Goal: Information Seeking & Learning: Learn about a topic

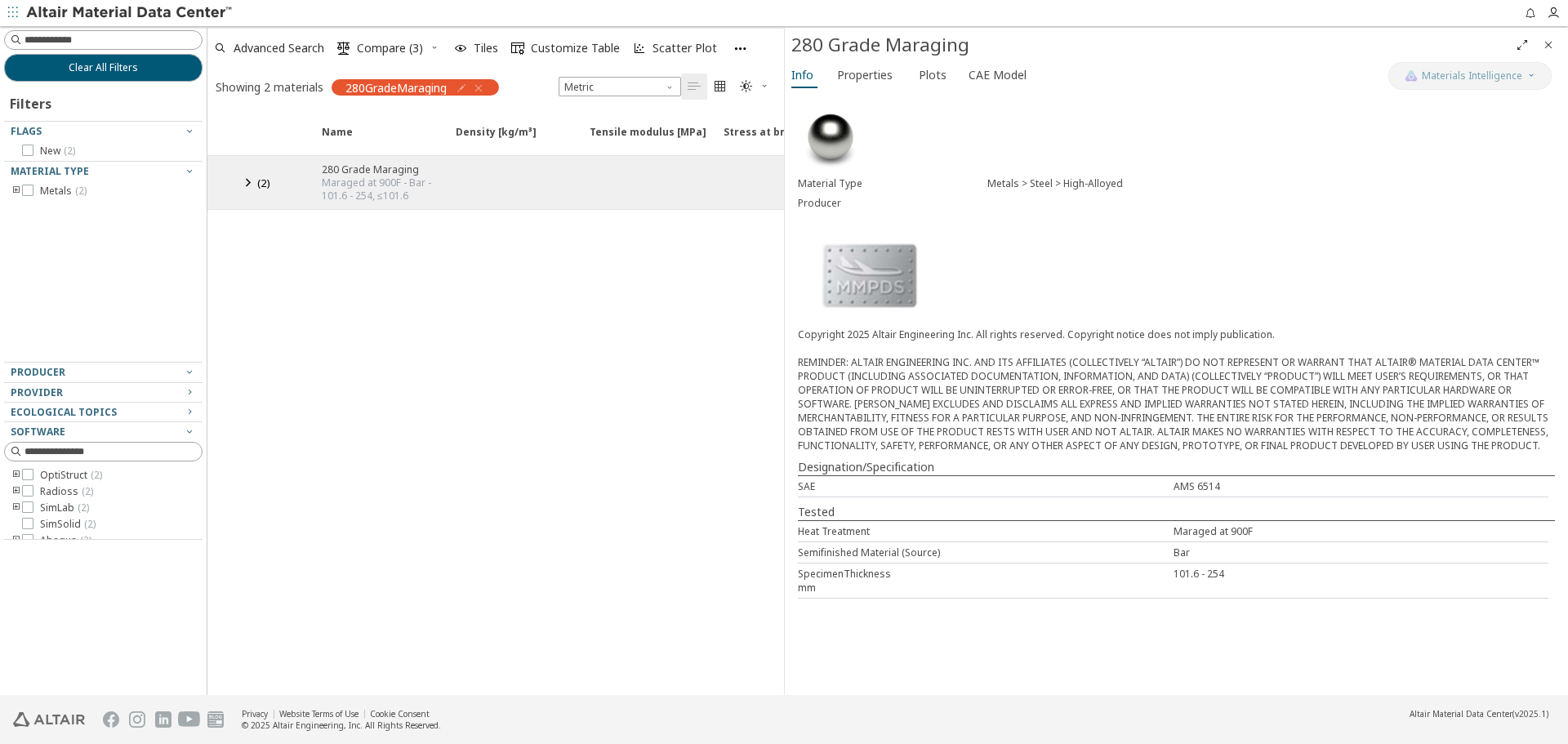
click at [247, 183] on icon at bounding box center [247, 183] width 19 height 20
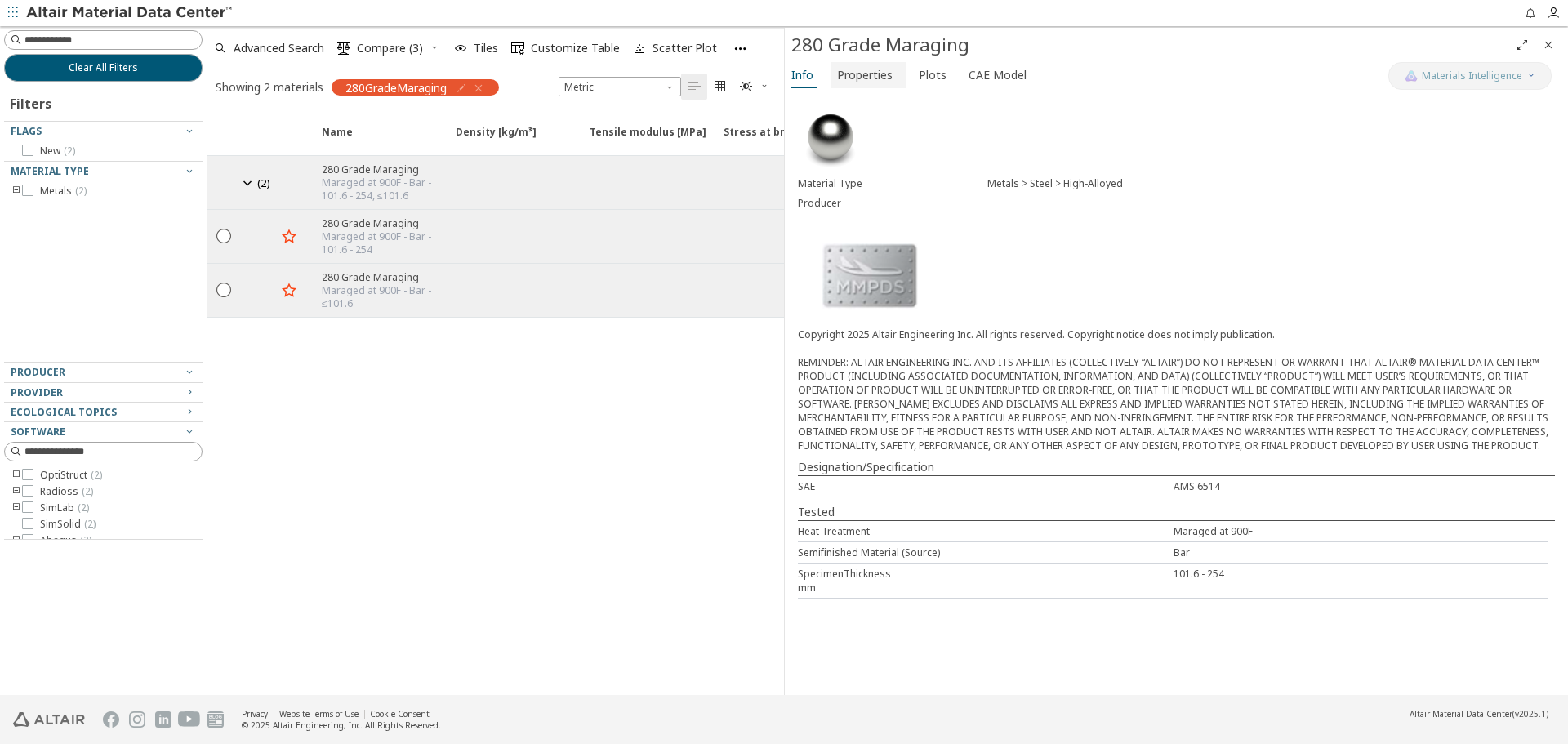
click at [887, 83] on span "Properties" at bounding box center [864, 75] width 55 height 26
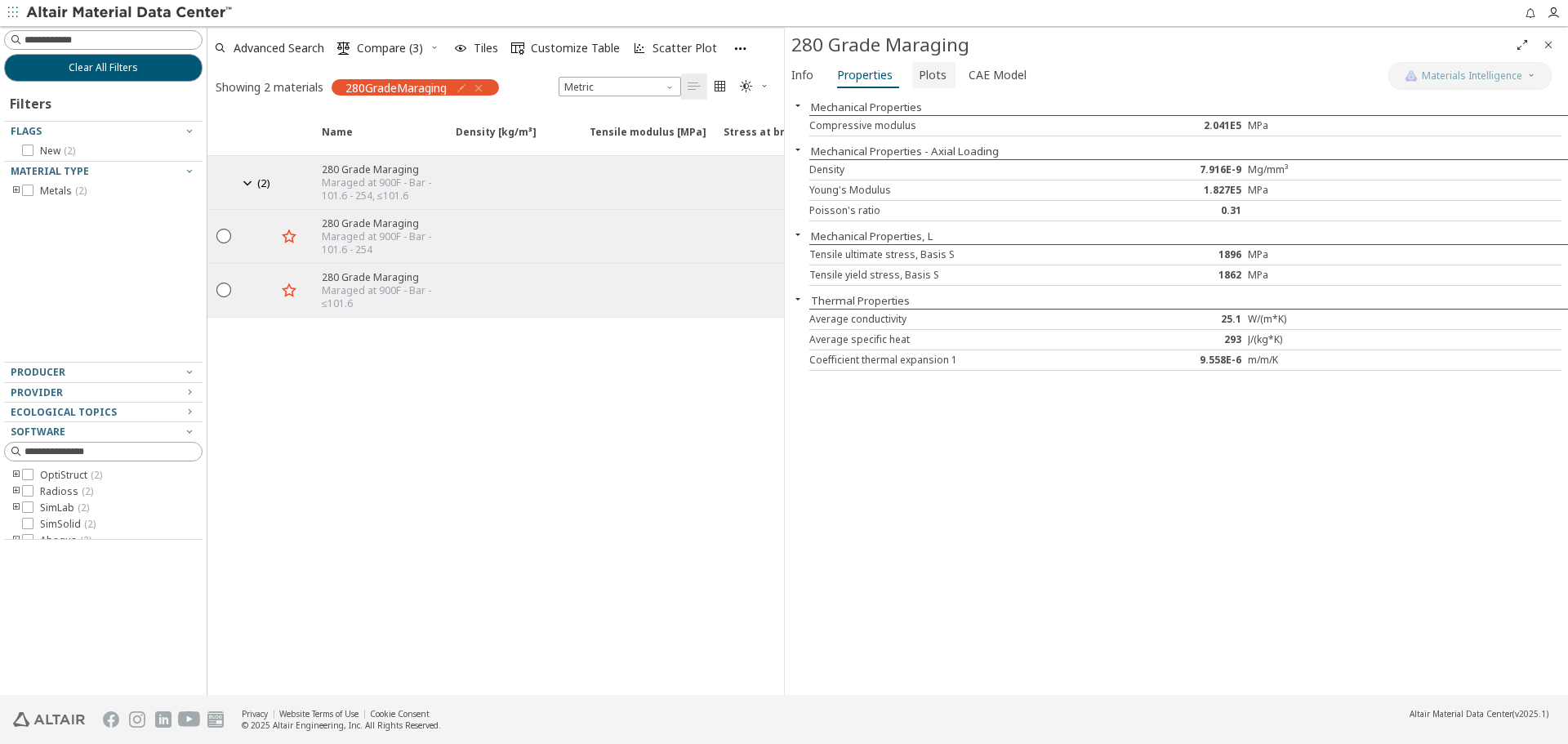
click at [912, 82] on button "Plots" at bounding box center [934, 75] width 43 height 26
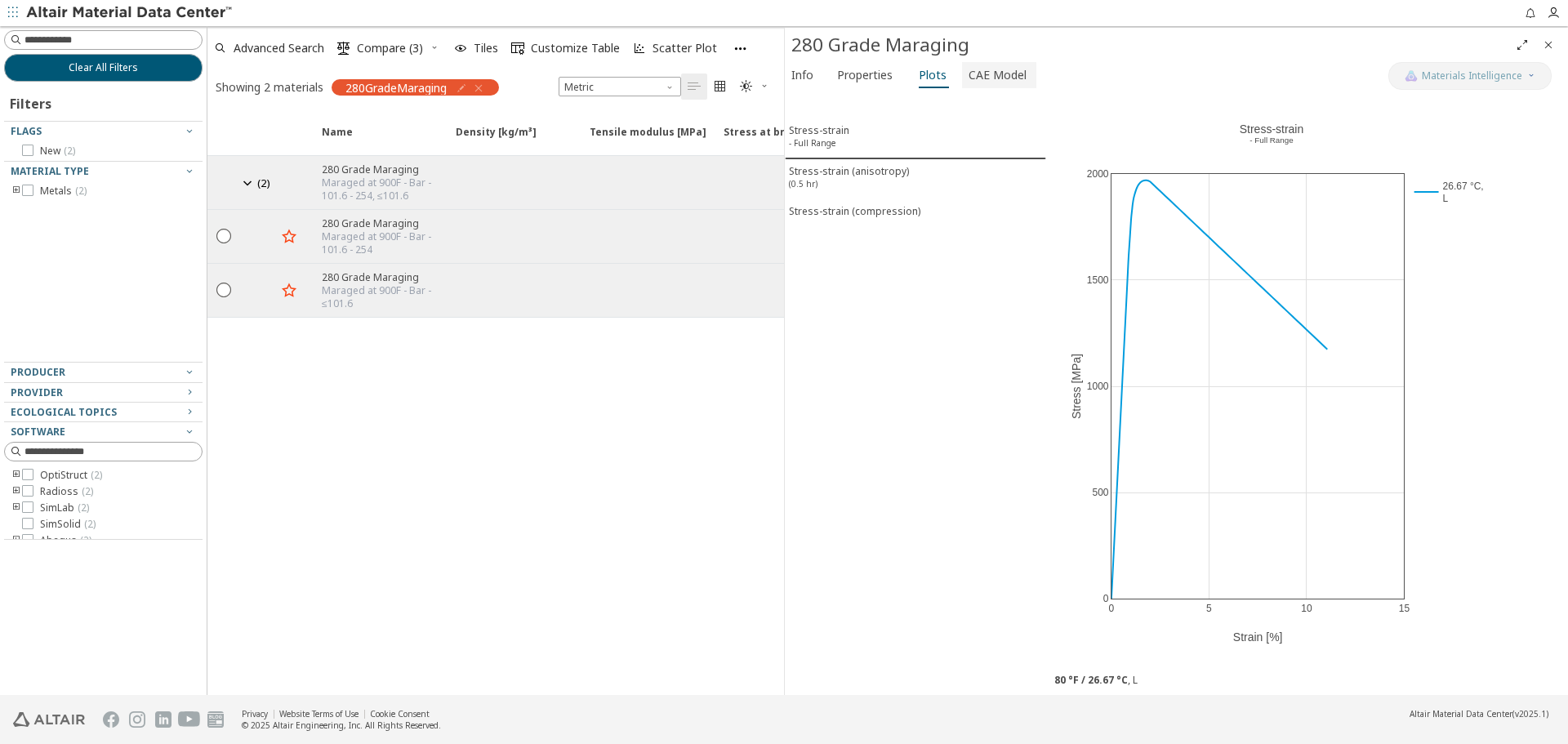
click at [977, 86] on button "CAE Model" at bounding box center [999, 75] width 74 height 26
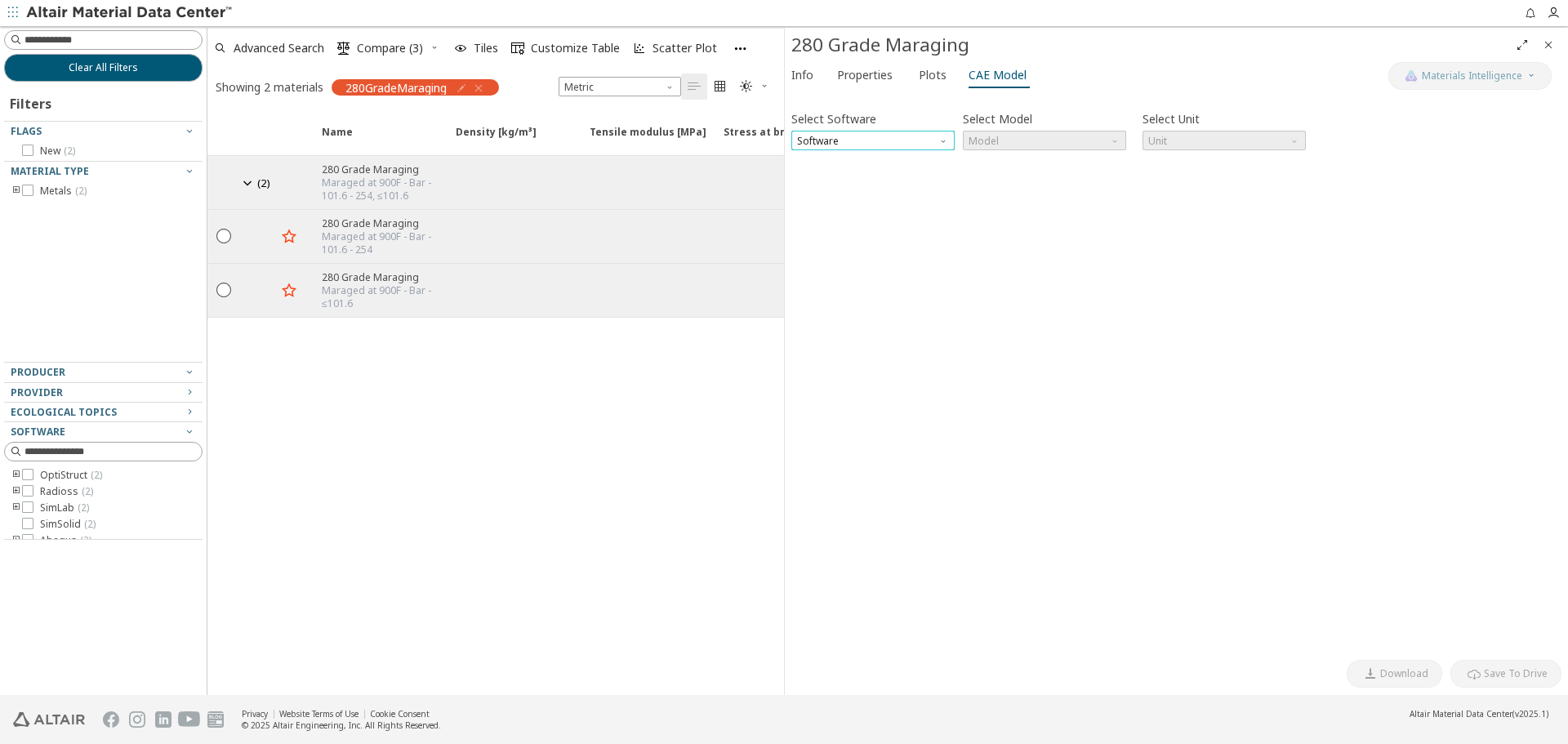
click at [909, 135] on span "Software" at bounding box center [873, 140] width 163 height 19
click at [906, 163] on span "OptiStruct" at bounding box center [873, 161] width 151 height 11
click at [1007, 150] on span "Model" at bounding box center [1044, 140] width 163 height 19
click at [1013, 145] on span "Model" at bounding box center [1044, 140] width 163 height 19
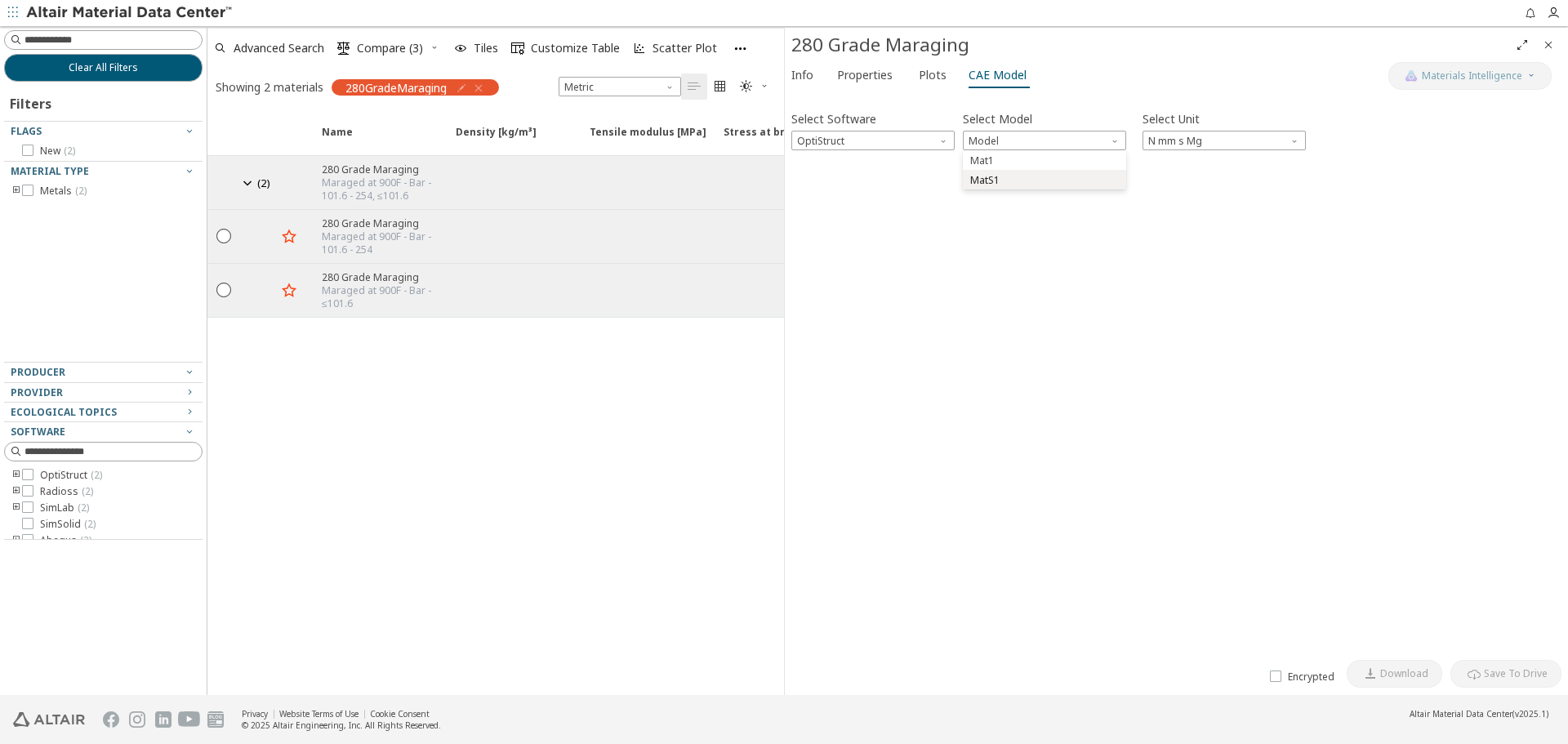
click at [1005, 176] on span "MatS1" at bounding box center [1044, 180] width 151 height 11
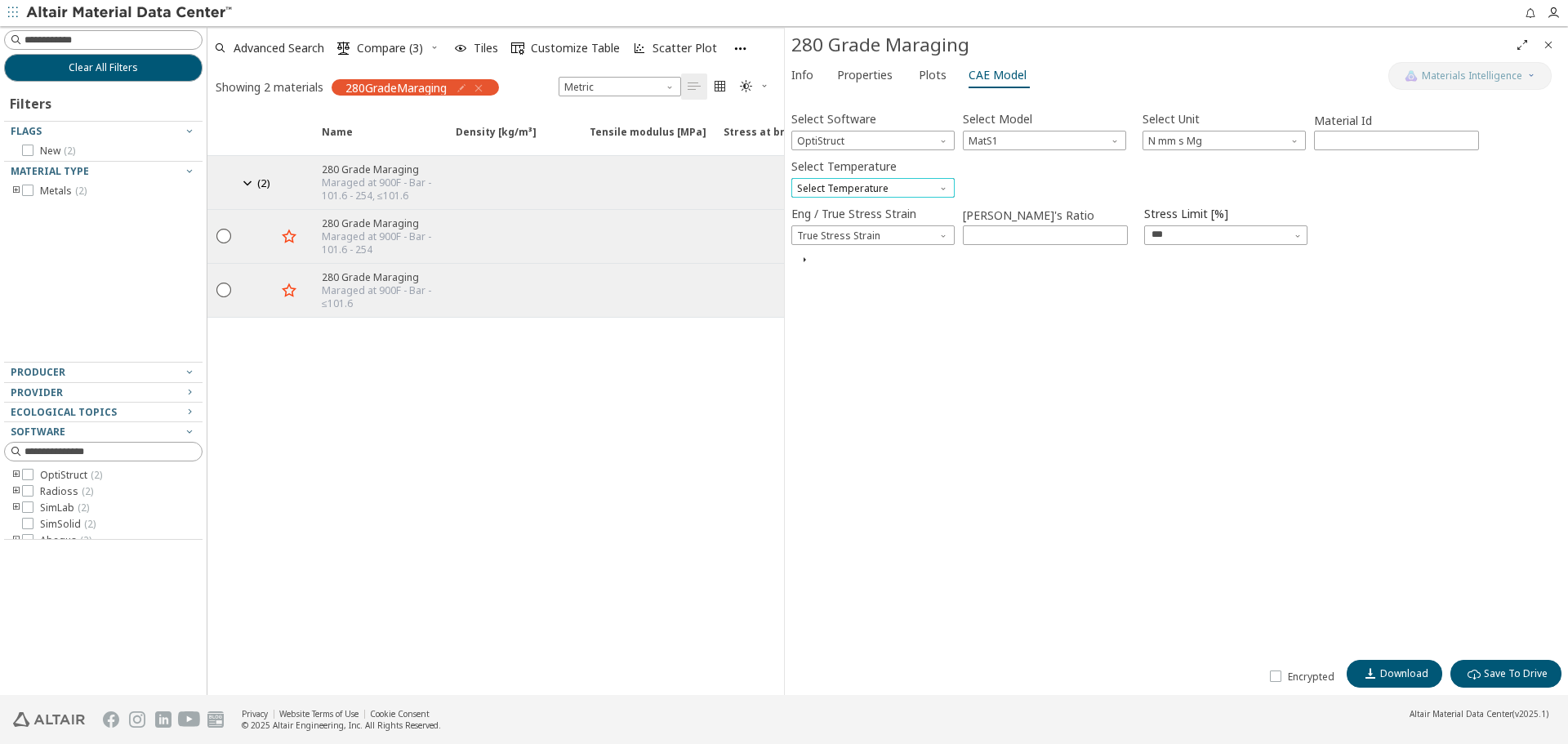
click at [883, 194] on span "Select Temperature" at bounding box center [873, 187] width 163 height 19
click at [924, 203] on span "- Full Range 26.67 °C L" at bounding box center [873, 208] width 151 height 11
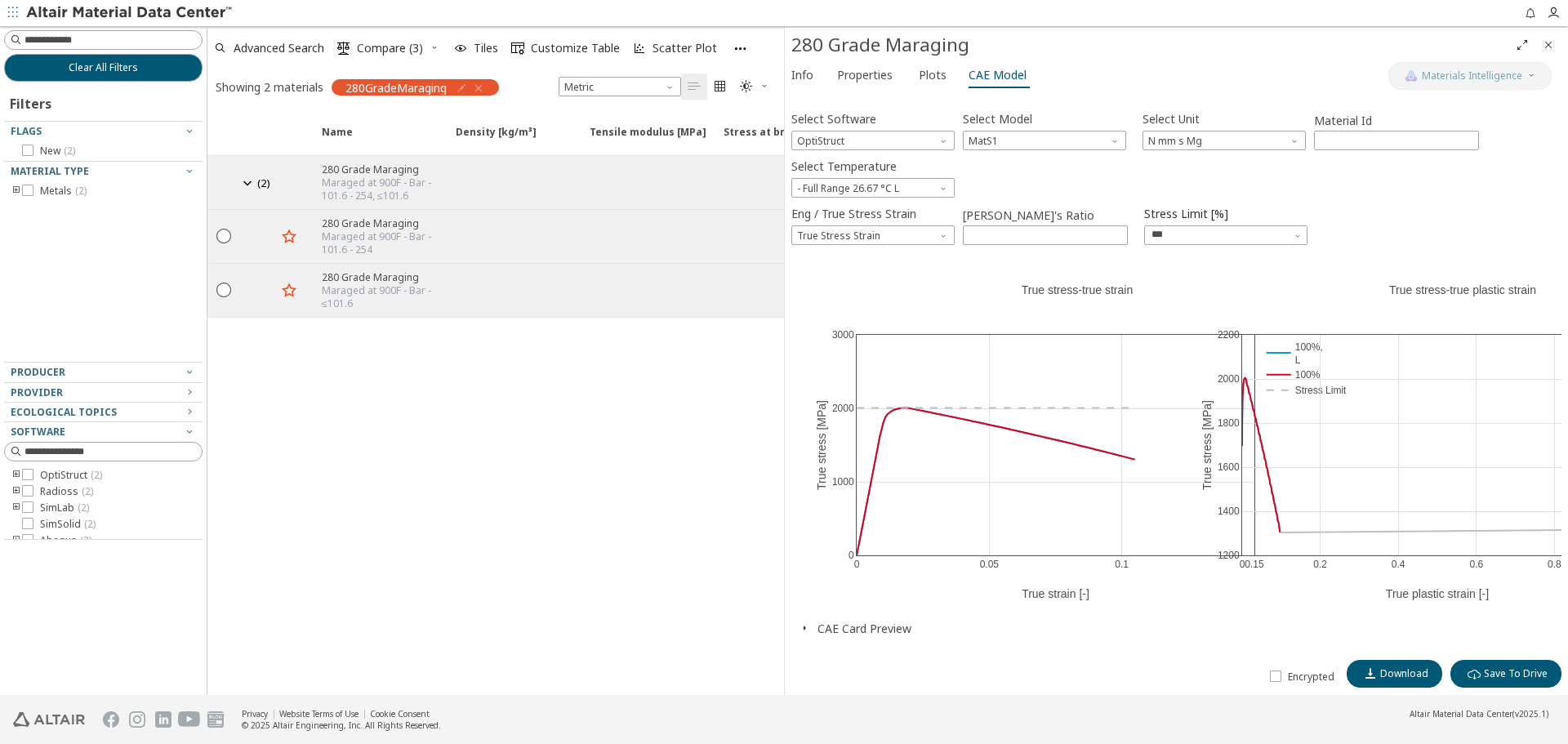
click at [805, 264] on div "0 0.05 0.1 0.15 0 1000 2000 3000 100%, L 100% Stress Limit True stress-true str…" at bounding box center [1077, 437] width 572 height 367
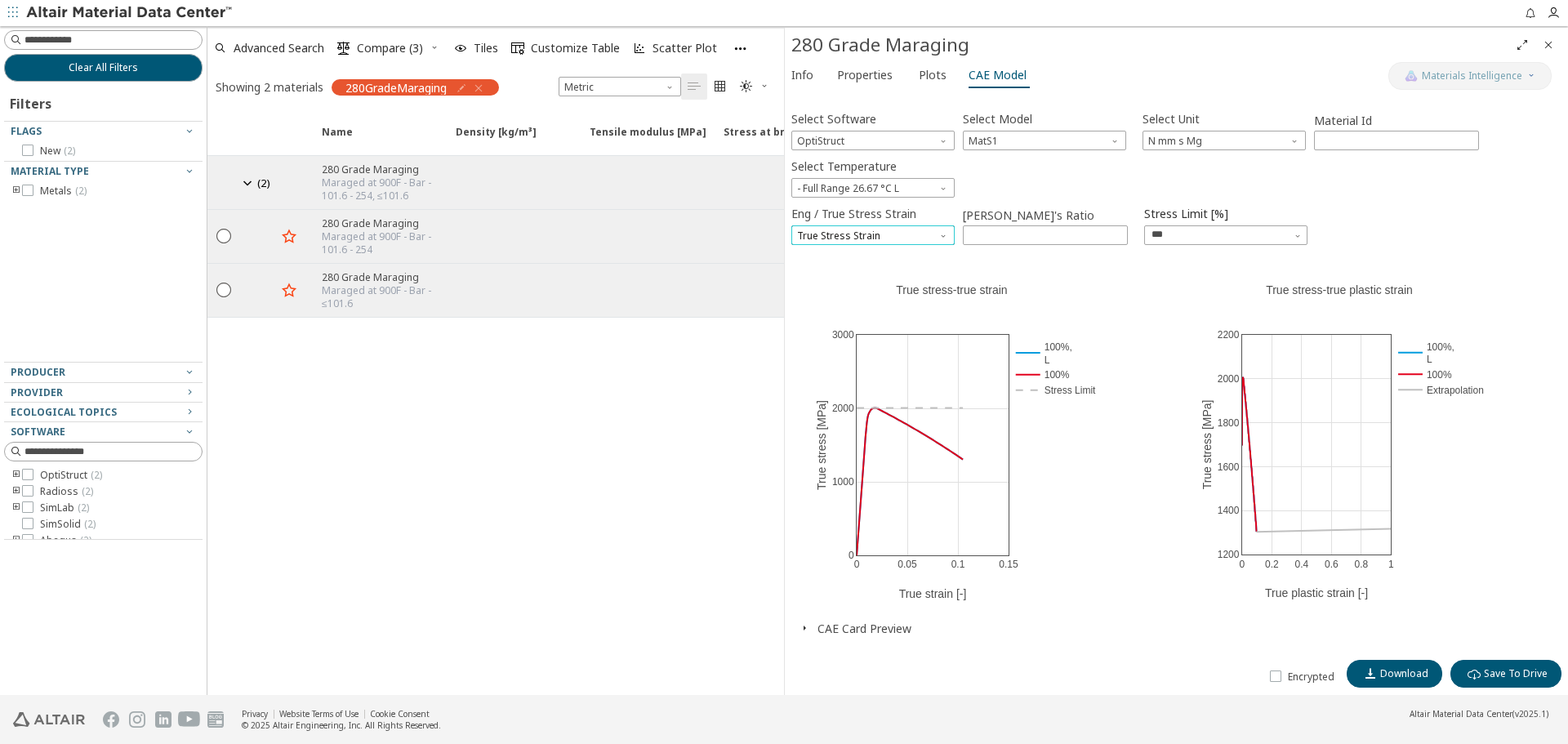
click at [908, 240] on span "True Stress Strain" at bounding box center [873, 234] width 163 height 19
click at [900, 254] on span "Engineer Stress Strain" at bounding box center [873, 256] width 151 height 11
click at [915, 230] on span "Engineer Stress Strain" at bounding box center [873, 234] width 163 height 19
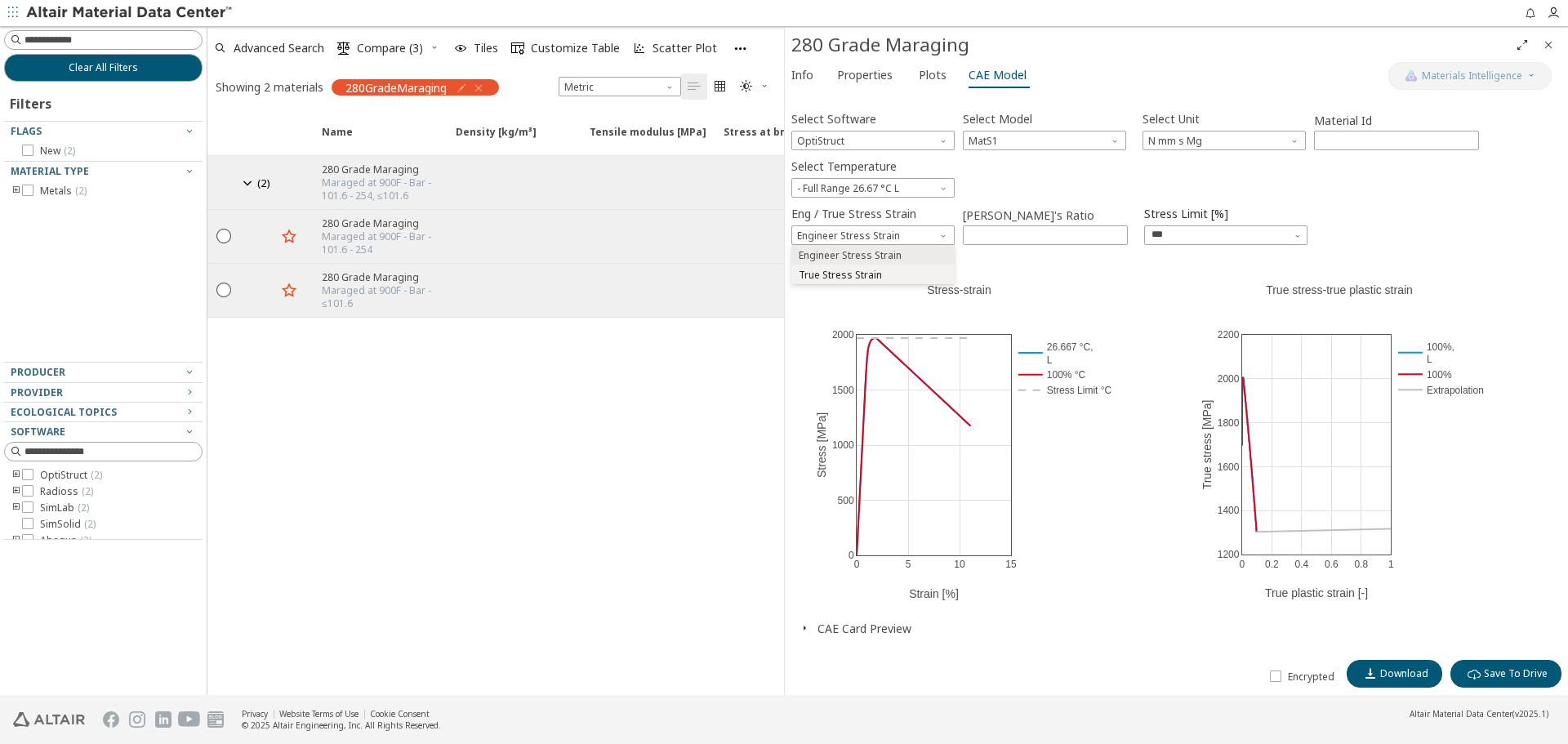
click at [891, 266] on button "True Stress Strain" at bounding box center [873, 274] width 163 height 19
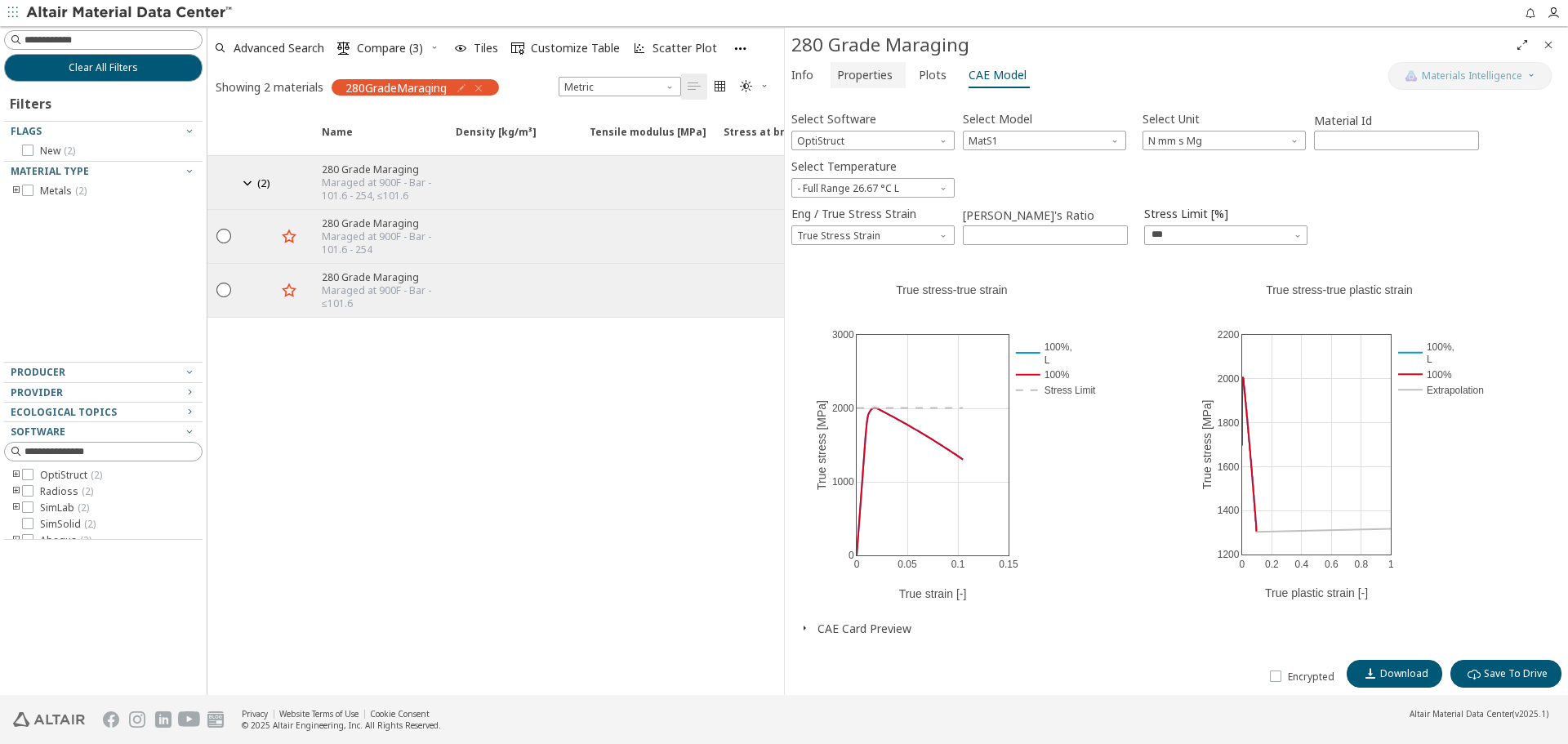
click at [880, 87] on button "Properties" at bounding box center [867, 75] width 75 height 26
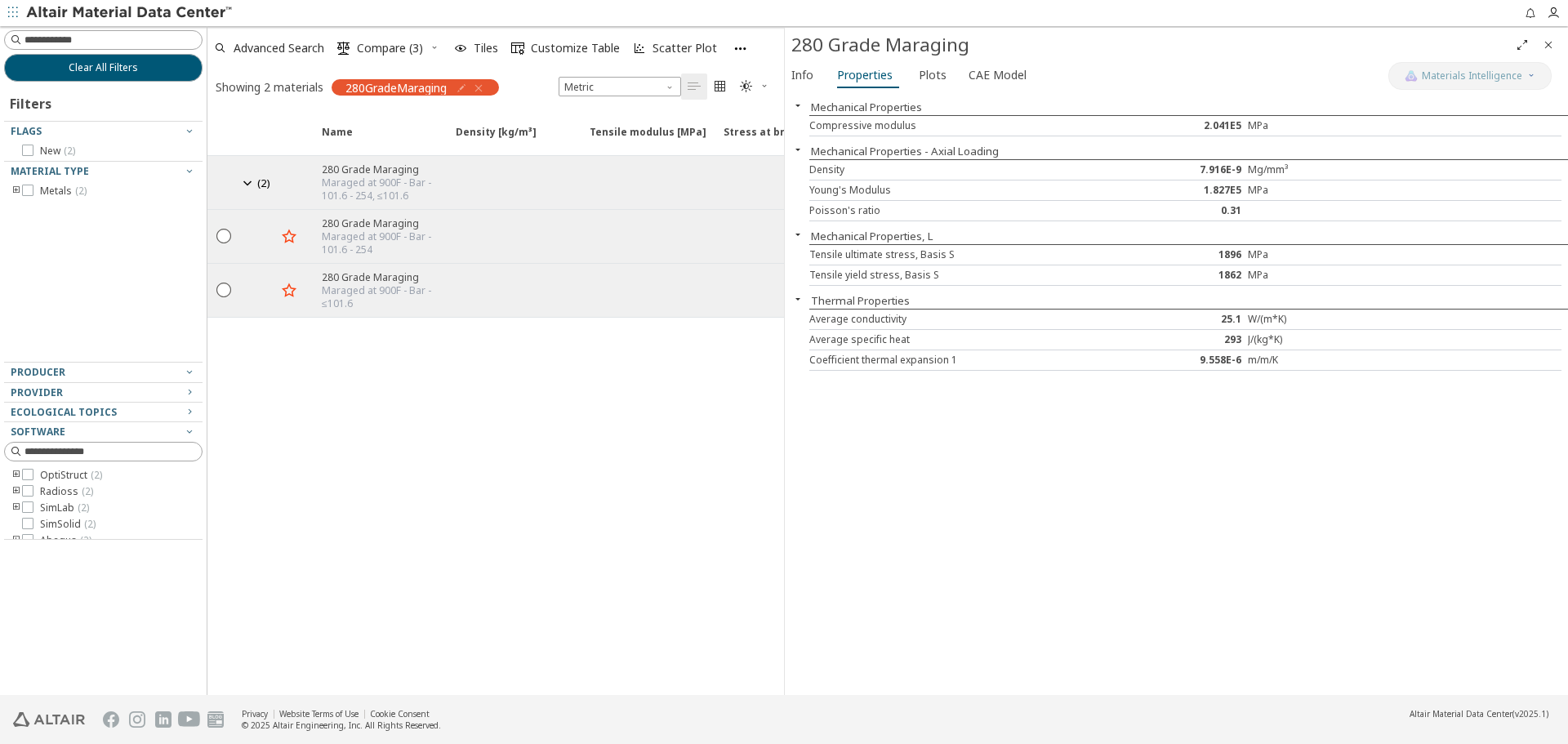
click at [1554, 44] on icon "Close" at bounding box center [1549, 45] width 13 height 13
